Goal: Information Seeking & Learning: Find specific fact

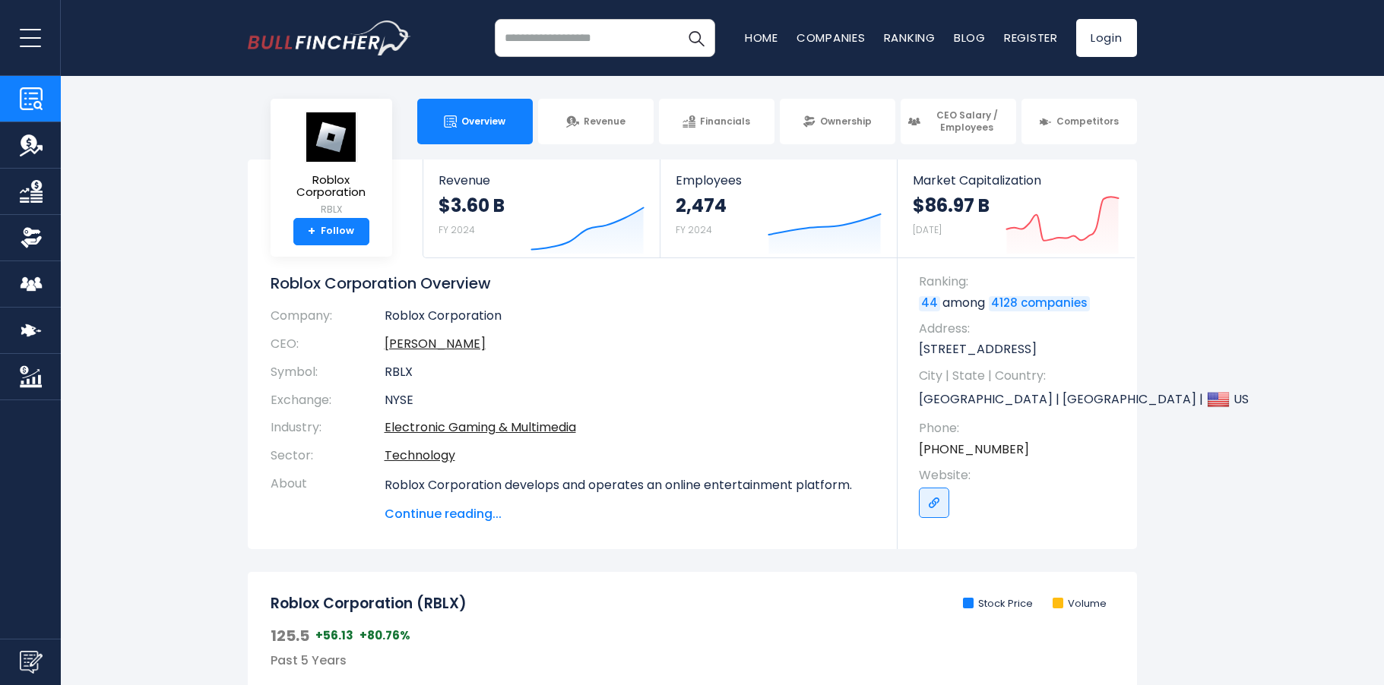
click at [45, 169] on link "Financials" at bounding box center [30, 192] width 61 height 46
click at [32, 151] on img "Company Revenue" at bounding box center [31, 145] width 23 height 23
click at [28, 190] on img "Company Financials" at bounding box center [31, 191] width 23 height 23
click at [26, 233] on img "Company Ownership" at bounding box center [31, 237] width 23 height 23
click at [20, 276] on img "Company Employees" at bounding box center [31, 284] width 23 height 23
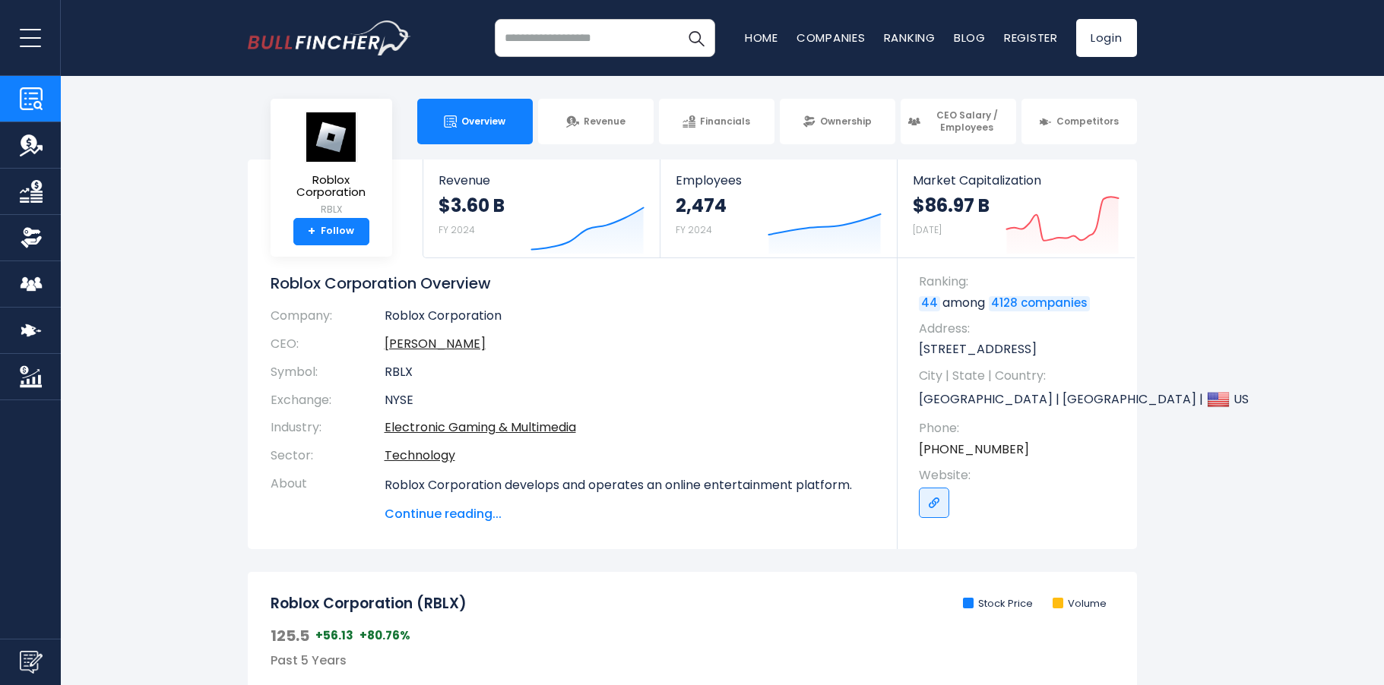
click at [28, 336] on img "Company Competitors" at bounding box center [31, 330] width 23 height 23
click at [29, 373] on img "Company Market Cap" at bounding box center [31, 377] width 23 height 23
click at [22, 290] on img "Company Employees" at bounding box center [31, 284] width 23 height 23
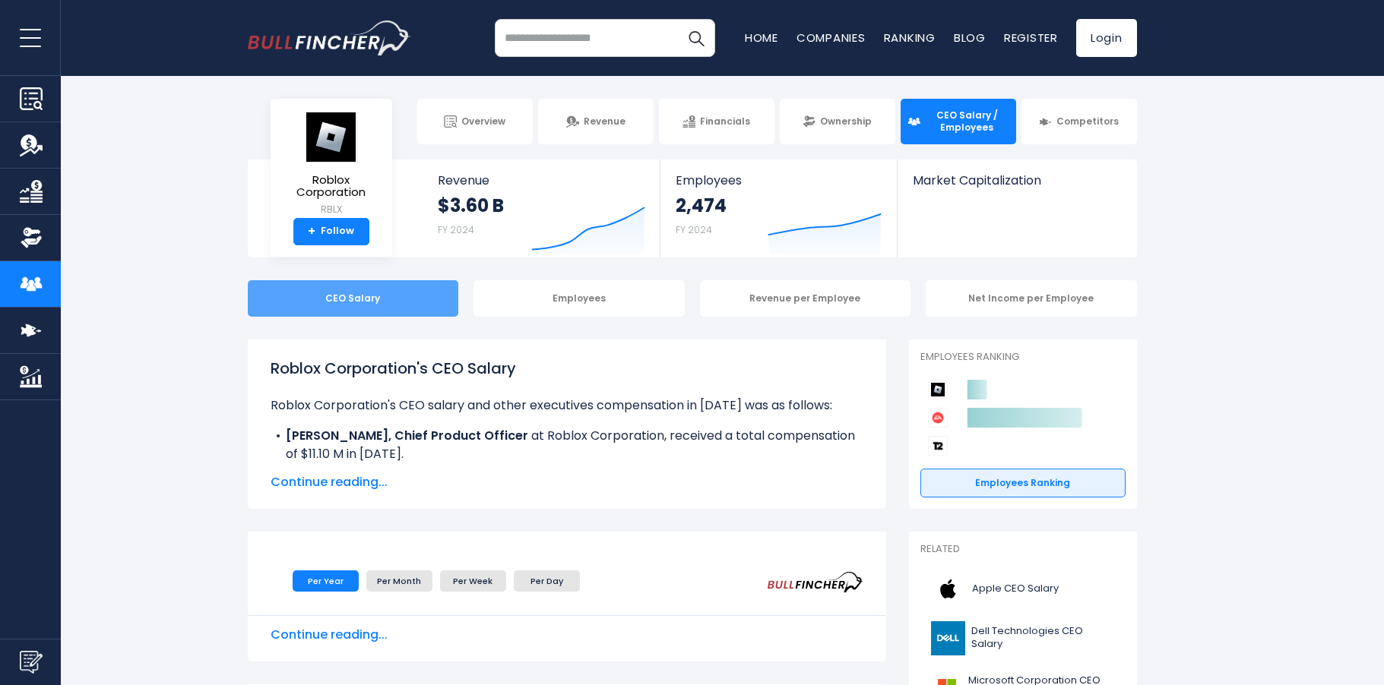
click at [290, 305] on div "CEO Salary" at bounding box center [353, 298] width 211 height 36
